Goal: Task Accomplishment & Management: Use online tool/utility

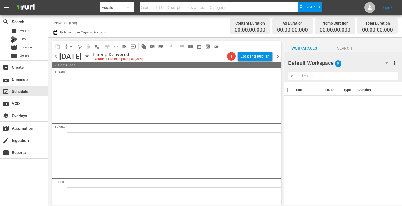
click at [75, 24] on input "Crime 360 (393)" at bounding box center [87, 22] width 69 height 13
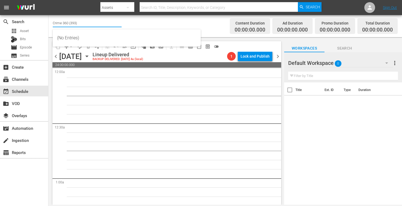
click at [75, 24] on input "Crime 360 (393)" at bounding box center [87, 22] width 69 height 13
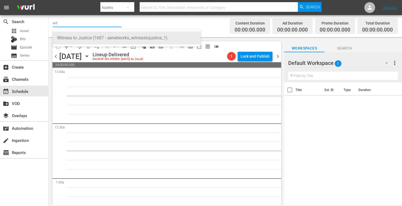
click at [74, 37] on div "Witness to Justice (1687 - aenetworks_witnesstojustice_1)" at bounding box center [126, 37] width 139 height 13
type input "Witness to Justice (1687 - aenetworks_witnesstojustice_1)"
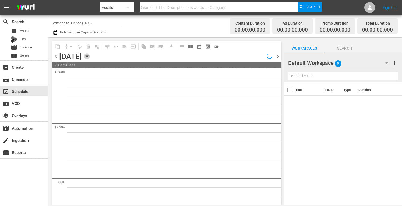
click at [88, 56] on icon "button" at bounding box center [87, 56] width 2 height 1
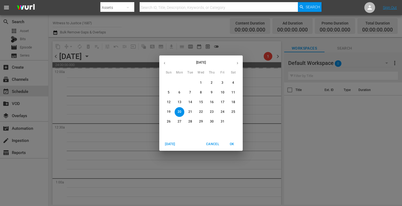
click at [167, 146] on span "[DATE]" at bounding box center [170, 144] width 13 height 6
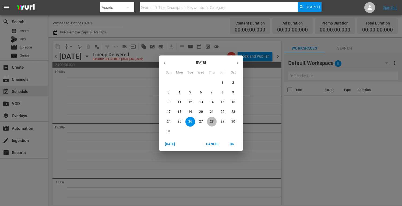
click at [211, 123] on p "28" at bounding box center [212, 121] width 4 height 5
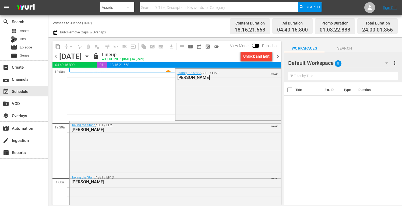
click at [259, 56] on div "Unlock and Edit" at bounding box center [256, 56] width 26 height 10
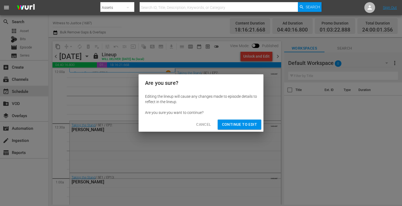
click at [242, 124] on span "Continue to Edit" at bounding box center [239, 124] width 35 height 7
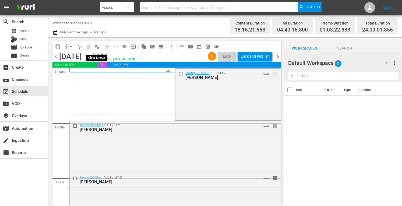
click at [97, 46] on span "playlist_remove_outlined" at bounding box center [96, 46] width 5 height 5
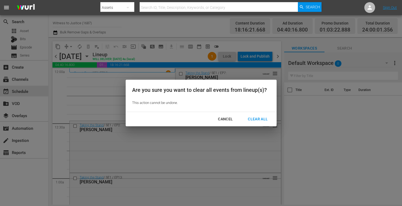
click at [260, 119] on div "Clear All" at bounding box center [257, 119] width 29 height 7
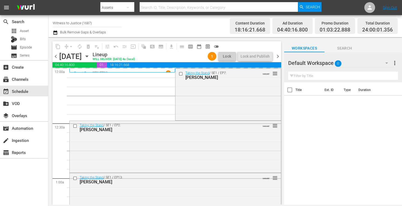
click at [395, 64] on span "more_vert" at bounding box center [394, 63] width 6 height 6
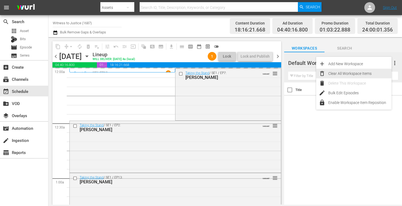
click at [357, 74] on div "Clear All Workspace Items" at bounding box center [359, 74] width 63 height 10
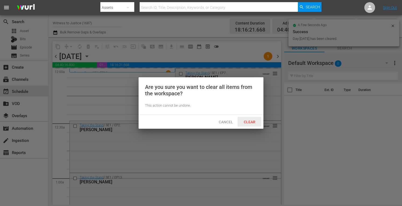
click at [254, 122] on span "Clear" at bounding box center [249, 122] width 20 height 4
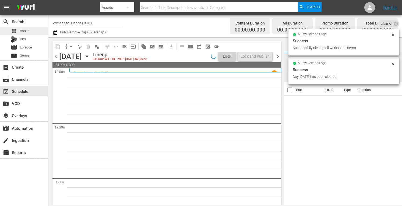
click at [26, 29] on span "Asset" at bounding box center [24, 30] width 9 height 5
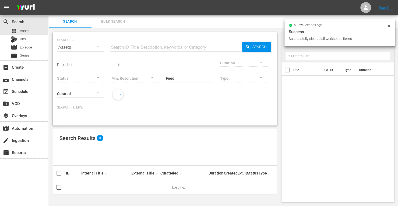
click at [131, 50] on input "text" at bounding box center [176, 47] width 132 height 13
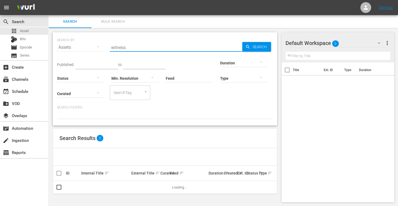
type input "witness to justice"
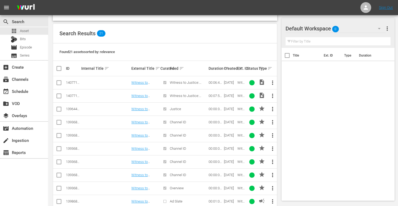
scroll to position [105, 0]
click at [57, 120] on input "checkbox" at bounding box center [59, 123] width 6 height 6
checkbox input "true"
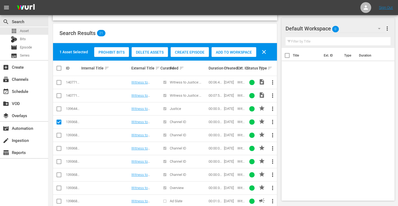
click at [61, 137] on input "checkbox" at bounding box center [59, 136] width 6 height 6
checkbox input "true"
click at [58, 147] on input "checkbox" at bounding box center [59, 149] width 6 height 6
checkbox input "true"
click at [57, 159] on input "checkbox" at bounding box center [59, 162] width 6 height 6
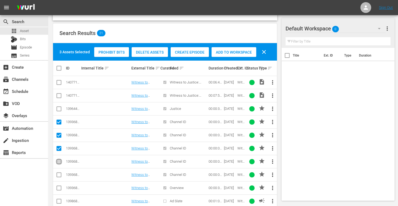
checkbox input "true"
click at [58, 172] on input "checkbox" at bounding box center [59, 175] width 6 height 6
checkbox input "true"
click at [59, 188] on input "checkbox" at bounding box center [59, 189] width 6 height 6
checkbox input "true"
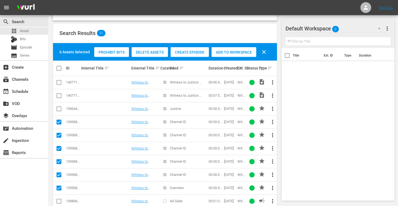
click at [237, 48] on div "Add to Workspace" at bounding box center [233, 52] width 45 height 10
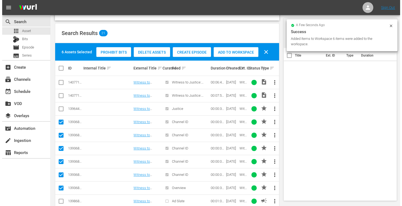
scroll to position [0, 0]
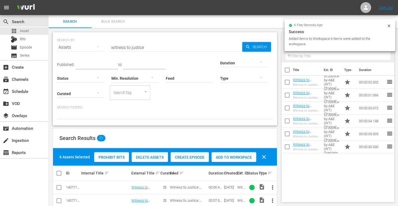
click at [220, 66] on div "Type" at bounding box center [243, 74] width 47 height 19
click at [220, 61] on div at bounding box center [243, 62] width 47 height 15
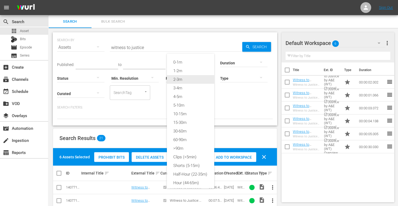
click at [181, 80] on div "2-3m" at bounding box center [190, 79] width 47 height 9
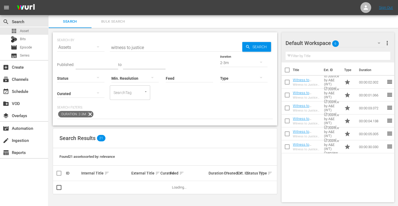
click at [262, 49] on span "Search" at bounding box center [260, 47] width 21 height 10
click at [59, 185] on input "checkbox" at bounding box center [59, 188] width 6 height 6
checkbox input "true"
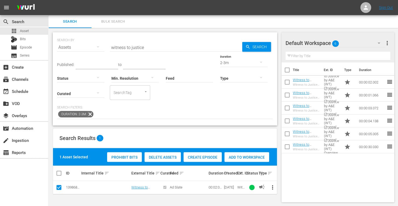
click at [242, 155] on span "Add to Workspace" at bounding box center [246, 157] width 45 height 4
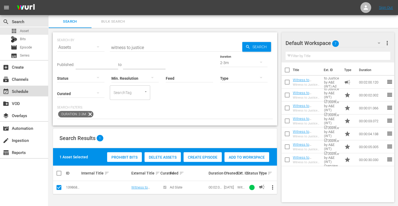
click at [17, 90] on div "event_available Schedule" at bounding box center [15, 90] width 30 height 5
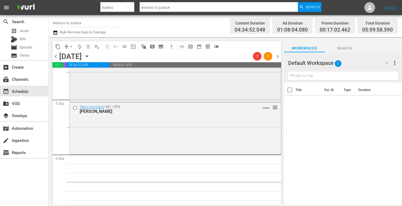
scroll to position [574, 0]
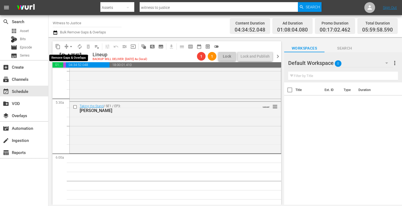
click at [71, 45] on span "arrow_drop_down" at bounding box center [70, 46] width 5 height 5
click at [62, 53] on li "Align to Midnight" at bounding box center [71, 57] width 56 height 9
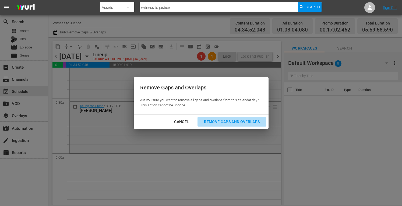
click at [217, 117] on button "Remove Gaps and Overlaps" at bounding box center [231, 122] width 69 height 10
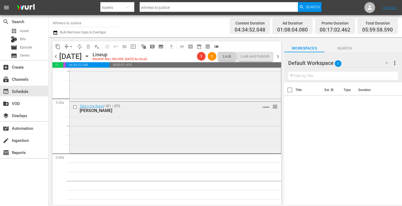
click at [115, 124] on div "Taking the Stand / SE1 / EP3: [PERSON_NAME] VARIANT reorder" at bounding box center [175, 127] width 211 height 51
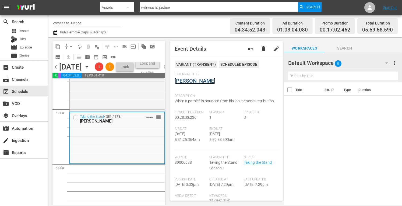
click at [191, 82] on link "[PERSON_NAME]" at bounding box center [195, 80] width 41 height 6
click at [69, 44] on span "arrow_drop_down" at bounding box center [70, 46] width 5 height 5
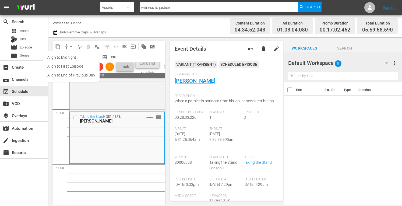
click at [57, 57] on li "Align to Midnight" at bounding box center [71, 57] width 56 height 9
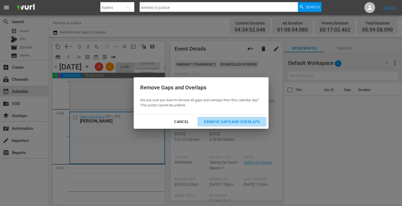
click at [232, 121] on div "Remove Gaps and Overlaps" at bounding box center [232, 121] width 64 height 7
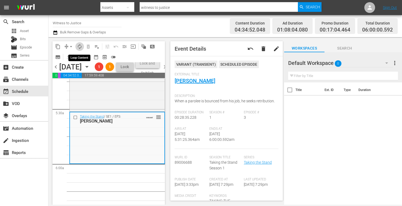
click at [79, 45] on span "autorenew_outlined" at bounding box center [79, 46] width 5 height 5
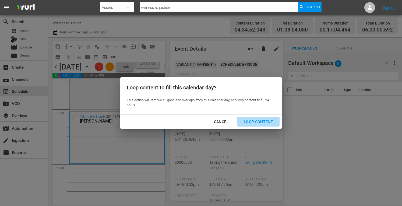
click at [262, 119] on div "Loop Content" at bounding box center [258, 121] width 38 height 7
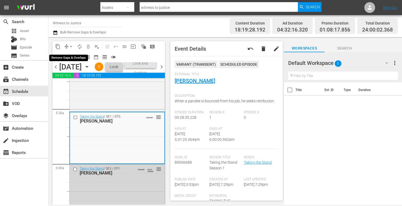
click at [72, 47] on span "arrow_drop_down" at bounding box center [70, 46] width 5 height 5
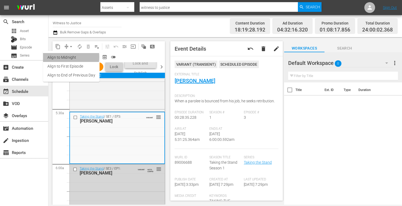
click at [62, 57] on li "Align to Midnight" at bounding box center [71, 57] width 56 height 9
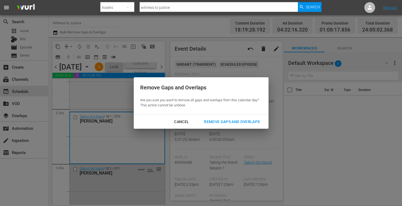
click at [234, 121] on div "Remove Gaps and Overlaps" at bounding box center [232, 121] width 64 height 7
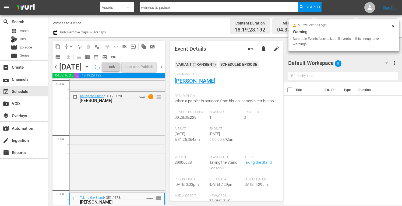
scroll to position [492, 0]
click at [101, 152] on div "Taking the Stand / SE1 / EP20: [PERSON_NAME] VARIANT 1 reorder" at bounding box center [117, 141] width 95 height 99
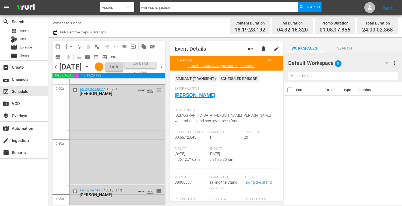
scroll to position [655, 0]
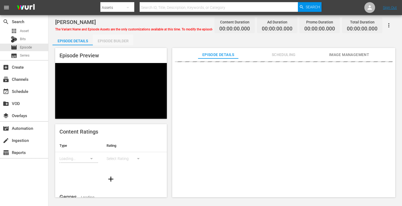
click at [107, 41] on div "Episode Builder" at bounding box center [113, 40] width 40 height 13
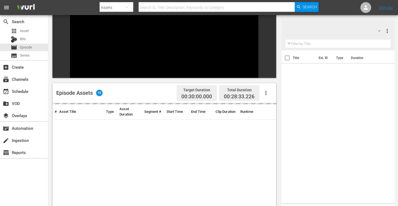
scroll to position [74, 0]
